Goal: Information Seeking & Learning: Learn about a topic

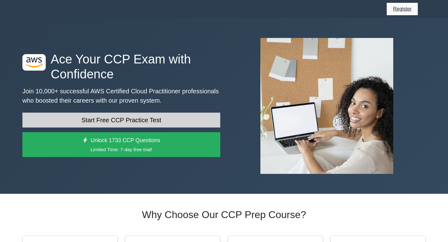
click at [104, 118] on link "Start Free CCP Practice Test" at bounding box center [121, 120] width 198 height 15
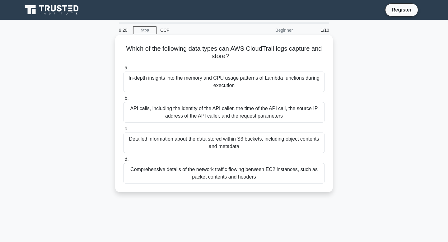
click at [174, 167] on div "Comprehensive details of the network traffic flowing between EC2 instances, suc…" at bounding box center [223, 173] width 201 height 21
click at [123, 161] on input "d. Comprehensive details of the network traffic flowing between EC2 instances, …" at bounding box center [123, 159] width 0 height 4
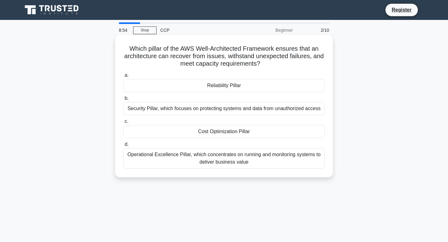
click at [212, 88] on div "Reliability Pillar" at bounding box center [223, 85] width 201 height 13
click at [123, 77] on input "a. Reliability Pillar" at bounding box center [123, 75] width 0 height 4
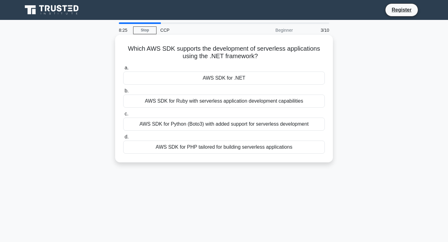
drag, startPoint x: 220, startPoint y: 83, endPoint x: 235, endPoint y: 127, distance: 45.7
click at [235, 127] on div "a. AWS SDK for .NET b. AWS SDK for Ruby with serverless application development…" at bounding box center [223, 109] width 209 height 92
click at [240, 125] on div "AWS SDK for Python (Boto3) with added support for serverless development" at bounding box center [223, 123] width 201 height 13
click at [123, 116] on input "c. AWS SDK for Python (Boto3) with added support for serverless development" at bounding box center [123, 114] width 0 height 4
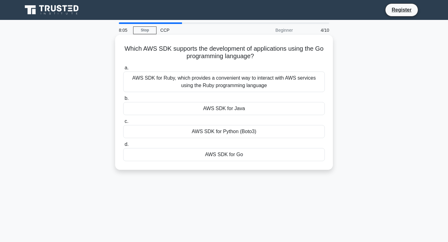
click at [236, 153] on div "AWS SDK for Go" at bounding box center [223, 154] width 201 height 13
click at [123, 146] on input "d. AWS SDK for Go" at bounding box center [123, 144] width 0 height 4
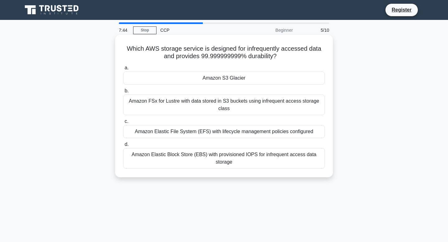
click at [210, 105] on div "Amazon FSx for Lustre with data stored in S3 buckets using infrequent access st…" at bounding box center [223, 104] width 201 height 21
click at [123, 93] on input "b. Amazon FSx for Lustre with data stored in S3 buckets using infrequent access…" at bounding box center [123, 91] width 0 height 4
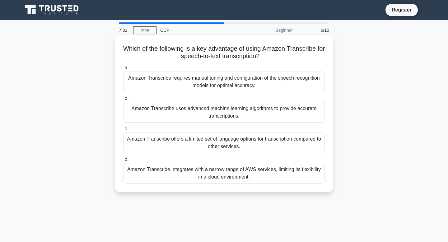
click at [226, 89] on div "Amazon Transcribe requires manual tuning and configuration of the speech recogn…" at bounding box center [223, 81] width 201 height 21
click at [123, 70] on input "a. Amazon Transcribe requires manual tuning and configuration of the speech rec…" at bounding box center [123, 68] width 0 height 4
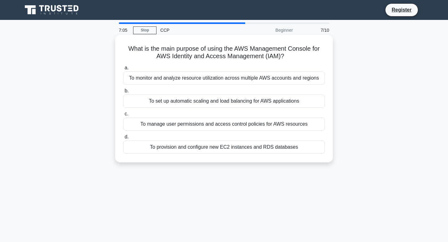
click at [228, 121] on div "To manage user permissions and access control policies for AWS resources" at bounding box center [223, 123] width 201 height 13
click at [123, 116] on input "c. To manage user permissions and access control policies for AWS resources" at bounding box center [123, 114] width 0 height 4
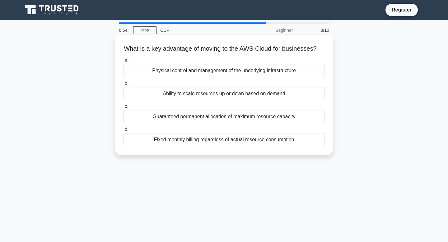
click at [207, 96] on div "Ability to scale resources up or down based on demand" at bounding box center [223, 93] width 201 height 13
click at [123, 85] on input "b. Ability to scale resources up or down based on demand" at bounding box center [123, 83] width 0 height 4
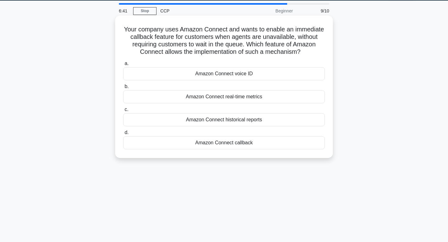
scroll to position [13, 0]
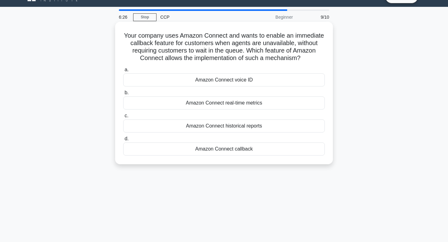
click at [221, 150] on div "Amazon Connect callback" at bounding box center [223, 148] width 201 height 13
click at [123, 141] on input "d. Amazon Connect callback" at bounding box center [123, 139] width 0 height 4
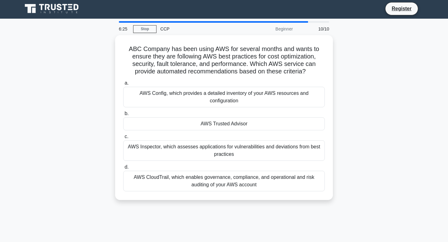
scroll to position [0, 0]
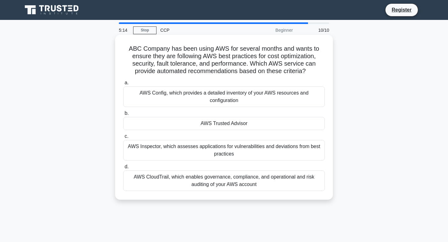
click at [212, 117] on div "AWS Trusted Advisor" at bounding box center [223, 123] width 201 height 13
click at [123, 115] on input "b. AWS Trusted Advisor" at bounding box center [123, 113] width 0 height 4
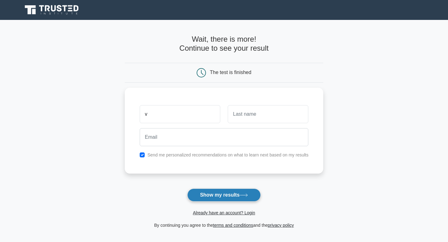
type input "v"
click at [229, 197] on button "Show my results" at bounding box center [223, 194] width 73 height 13
type input "r"
click at [224, 192] on button "Show my results" at bounding box center [223, 194] width 73 height 13
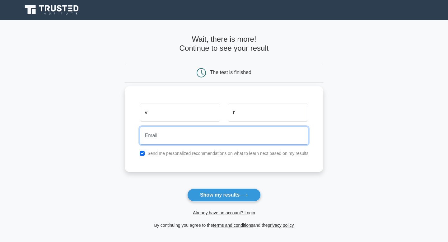
click at [188, 130] on input "email" at bounding box center [224, 136] width 169 height 18
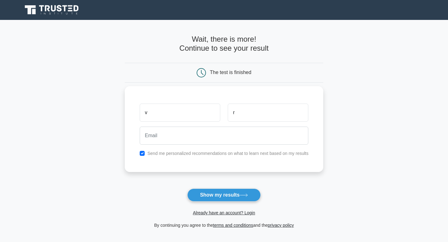
click at [147, 153] on div "Send me personalized recommendations on what to learn next based on my results" at bounding box center [224, 153] width 176 height 7
click at [145, 153] on div "Send me personalized recommendations on what to learn next based on my results" at bounding box center [224, 153] width 176 height 7
click at [142, 154] on input "checkbox" at bounding box center [142, 153] width 5 height 5
checkbox input "false"
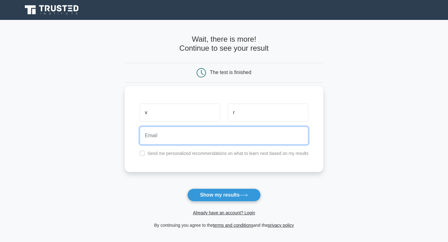
click at [158, 137] on input "email" at bounding box center [224, 136] width 169 height 18
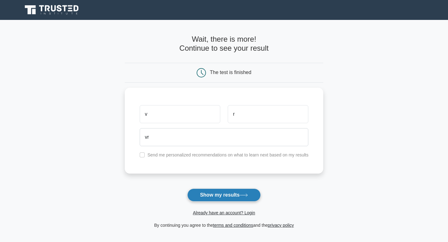
click at [192, 194] on button "Show my results" at bounding box center [223, 194] width 73 height 13
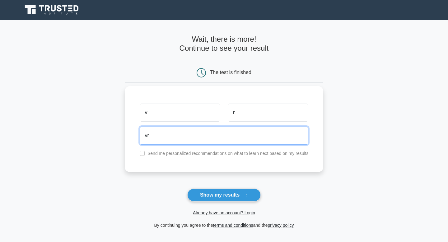
type input "v"
type input "vanshrewaskar@gmail.com"
click at [187, 188] on button "Show my results" at bounding box center [223, 194] width 73 height 13
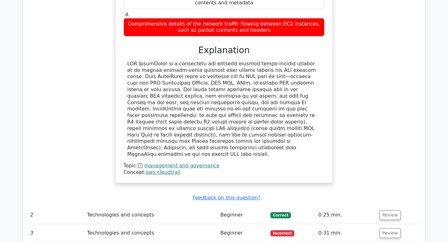
scroll to position [601, 0]
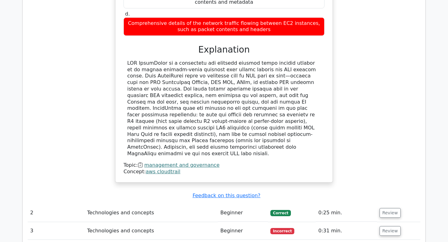
click at [139, 154] on div "Which of the following data types can AWS CloudTrail logs capture and store? a.…" at bounding box center [224, 45] width 392 height 291
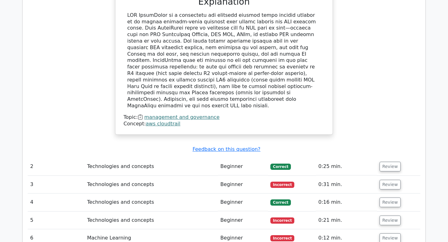
scroll to position [650, 0]
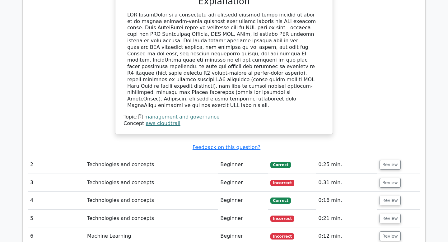
click at [286, 180] on span "Incorrect" at bounding box center [282, 183] width 24 height 6
click at [140, 174] on td "Technologies and concepts" at bounding box center [151, 183] width 133 height 18
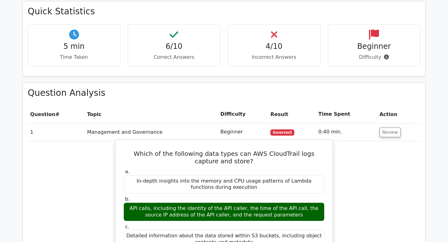
scroll to position [365, 0]
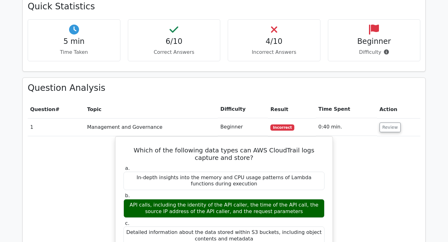
click at [278, 124] on span "Incorrect" at bounding box center [282, 127] width 24 height 6
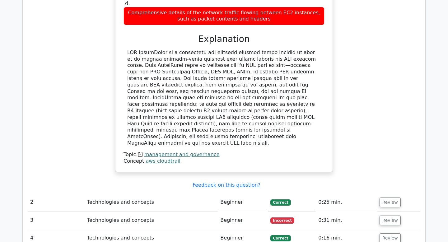
scroll to position [620, 0]
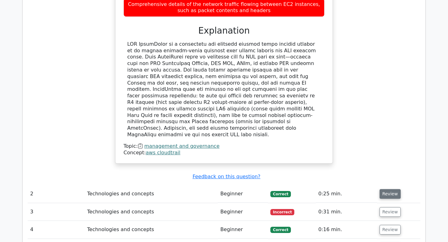
click at [388, 189] on button "Review" at bounding box center [389, 194] width 21 height 10
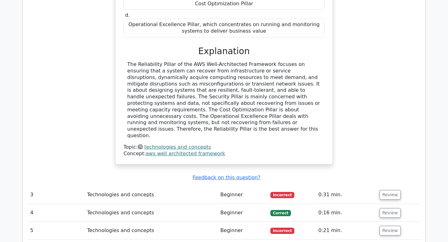
scroll to position [919, 0]
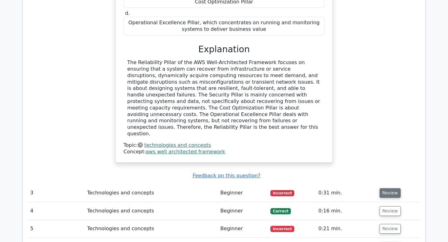
click at [393, 188] on button "Review" at bounding box center [389, 193] width 21 height 10
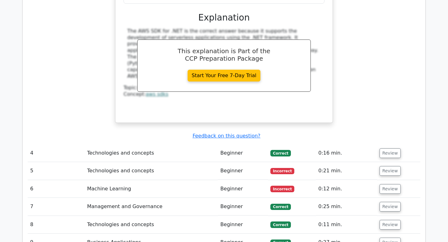
scroll to position [1239, 0]
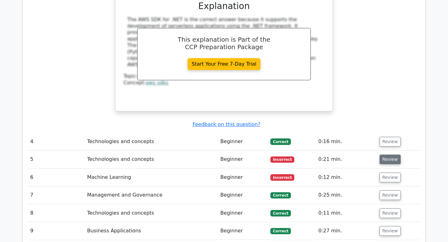
click at [394, 154] on button "Review" at bounding box center [389, 159] width 21 height 10
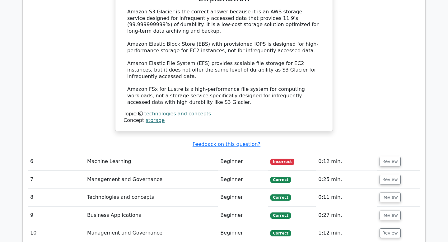
scroll to position [1554, 0]
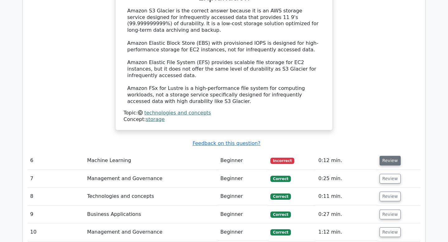
click at [390, 156] on button "Review" at bounding box center [389, 161] width 21 height 10
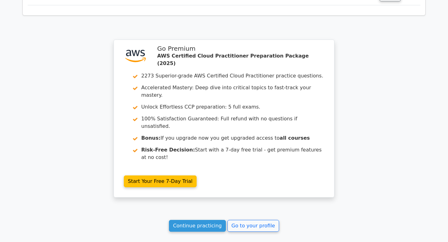
scroll to position [2077, 0]
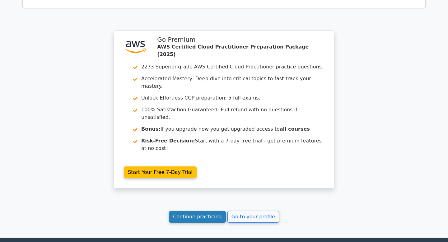
click at [211, 211] on link "Continue practicing" at bounding box center [197, 217] width 57 height 12
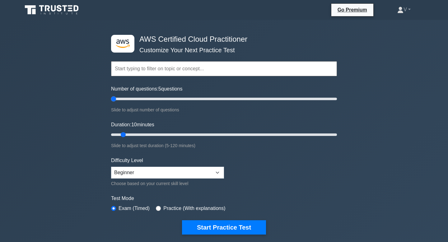
drag, startPoint x: 118, startPoint y: 99, endPoint x: 44, endPoint y: 100, distance: 74.9
type input "5"
click at [111, 100] on input "Number of questions: 5 questions" at bounding box center [224, 98] width 226 height 7
click at [171, 172] on select "Beginner Intermediate Expert" at bounding box center [167, 173] width 113 height 12
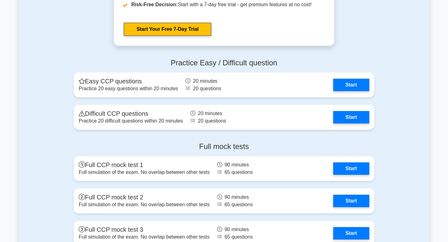
scroll to position [1624, 0]
